Goal: Information Seeking & Learning: Learn about a topic

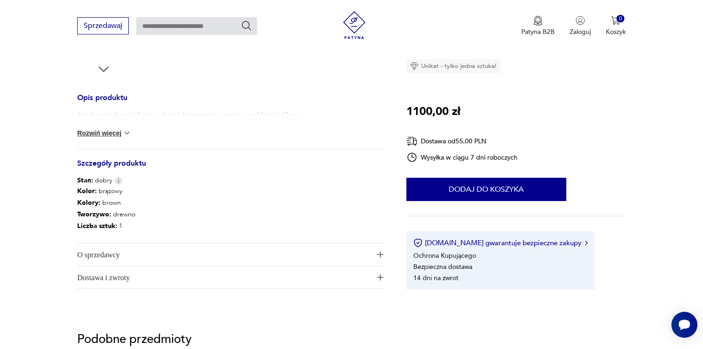
scroll to position [325, 0]
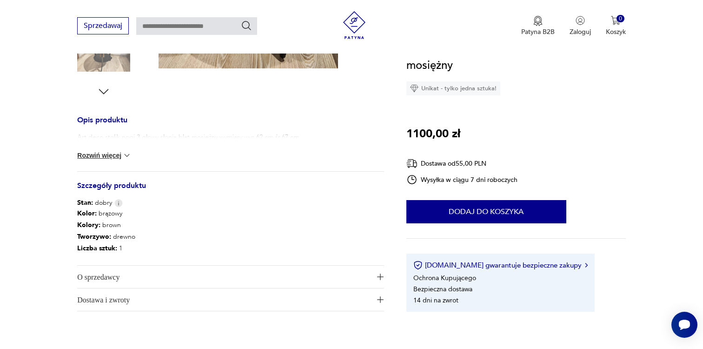
click at [246, 275] on span "O sprzedawcy" at bounding box center [224, 277] width 294 height 22
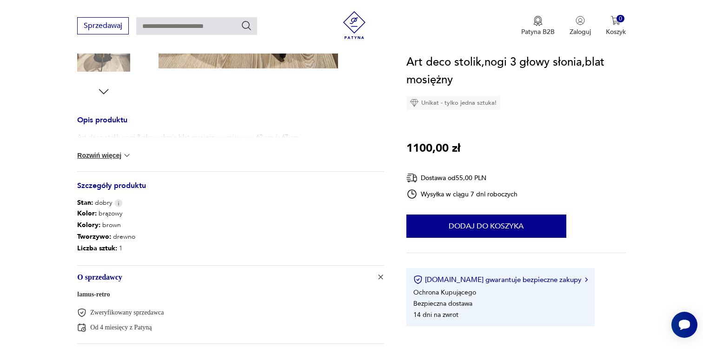
click at [246, 275] on span "O sprzedawcy" at bounding box center [224, 277] width 294 height 22
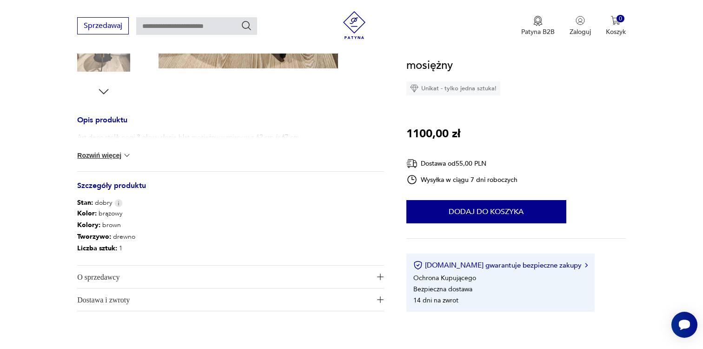
scroll to position [321, 0]
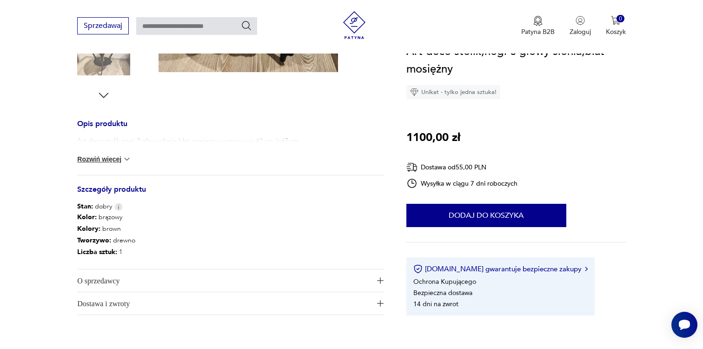
click at [124, 271] on span "O sprzedawcy" at bounding box center [224, 280] width 294 height 22
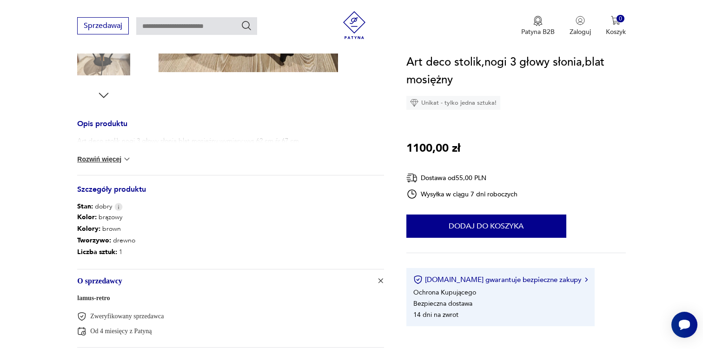
click at [149, 282] on span "O sprzedawcy" at bounding box center [224, 280] width 294 height 22
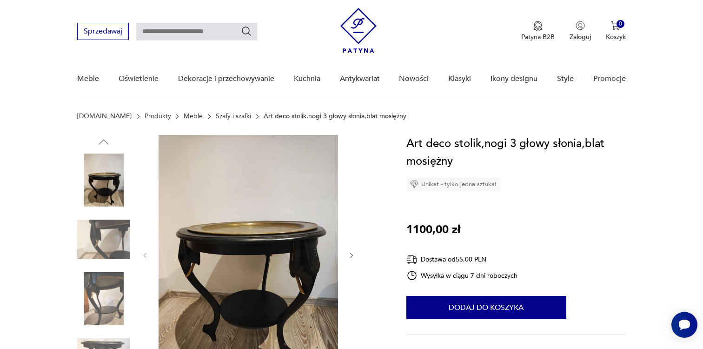
scroll to position [0, 0]
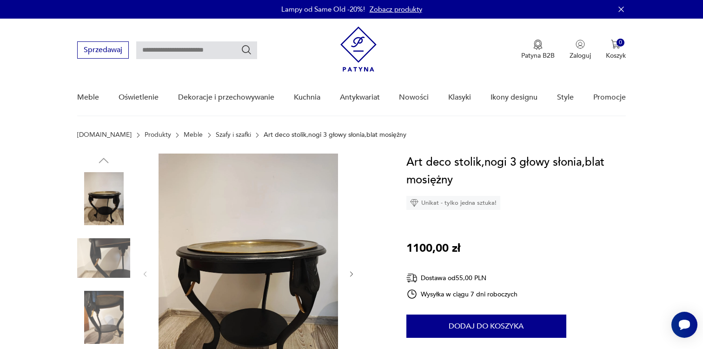
click at [370, 37] on img at bounding box center [359, 49] width 36 height 45
